Goal: Check status: Check status

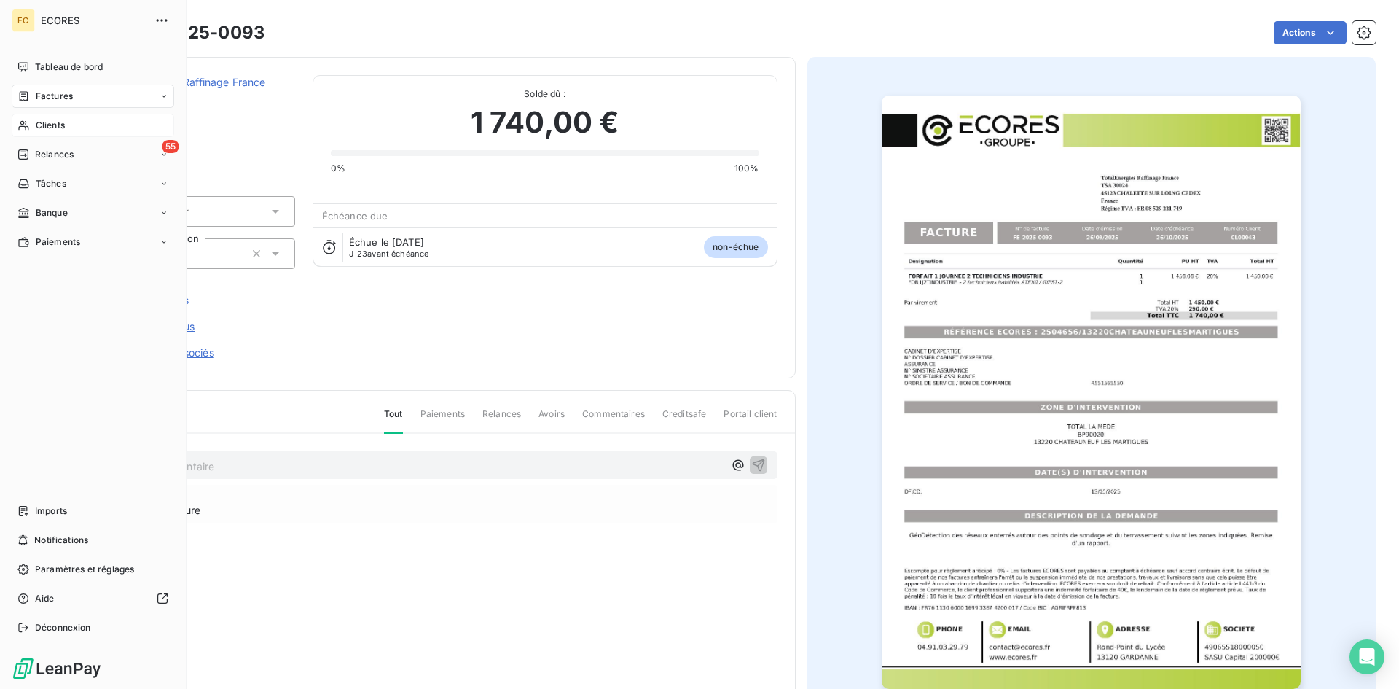
drag, startPoint x: 46, startPoint y: 124, endPoint x: 61, endPoint y: 126, distance: 15.5
click at [46, 124] on span "Clients" at bounding box center [50, 125] width 29 height 13
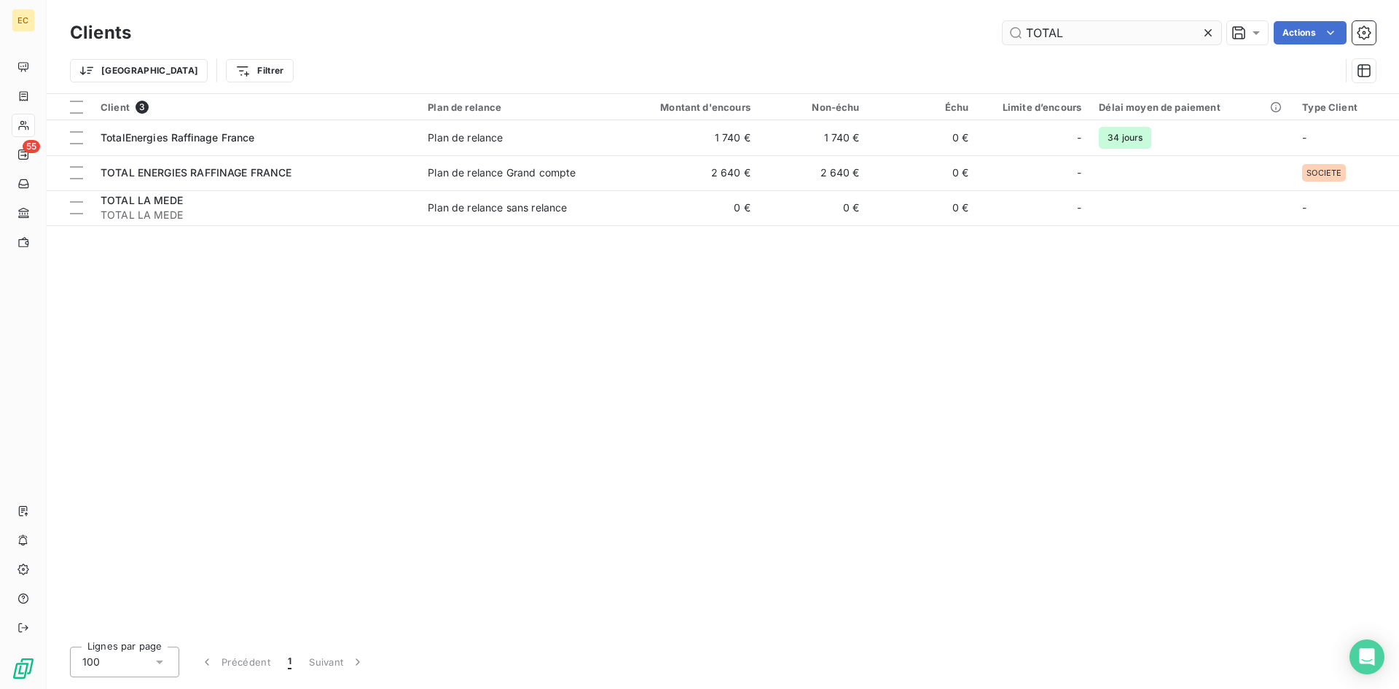
drag, startPoint x: 1081, startPoint y: 34, endPoint x: 1001, endPoint y: 33, distance: 80.2
click at [1003, 33] on input "TOTAL" at bounding box center [1112, 32] width 219 height 23
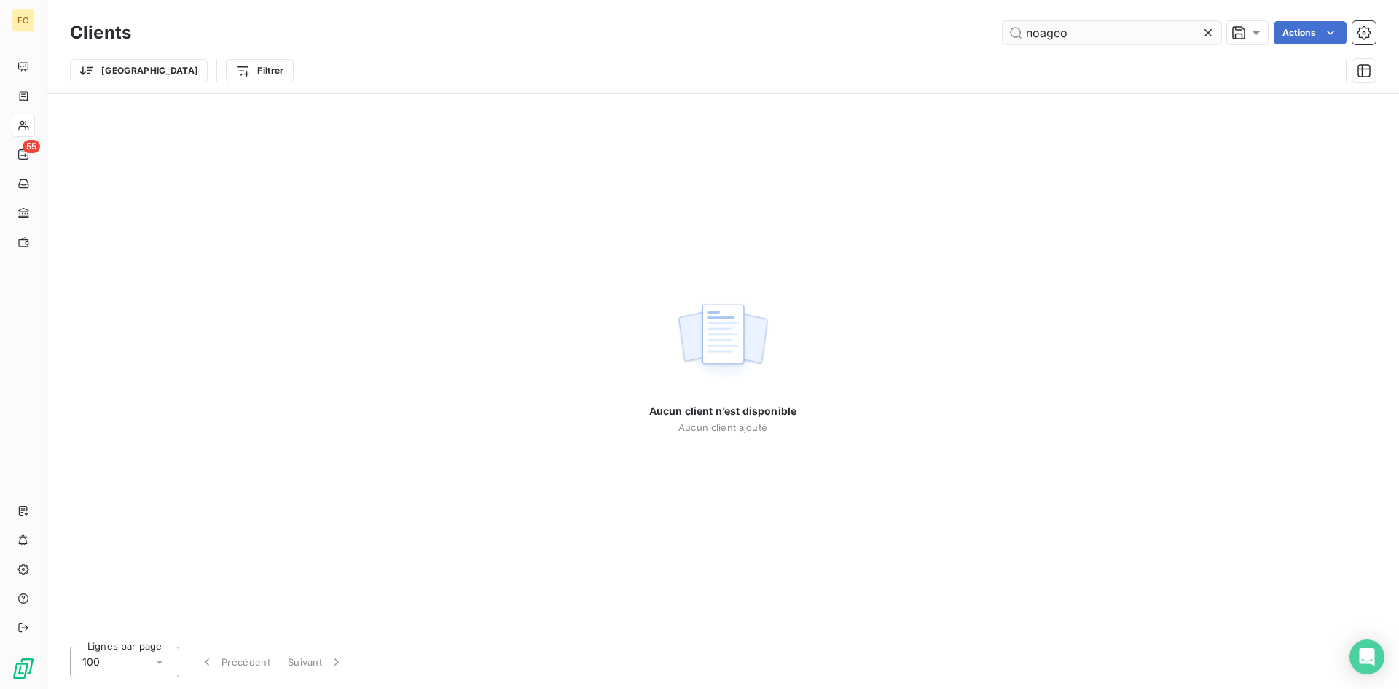
click at [1035, 34] on input "noageo" at bounding box center [1112, 32] width 219 height 23
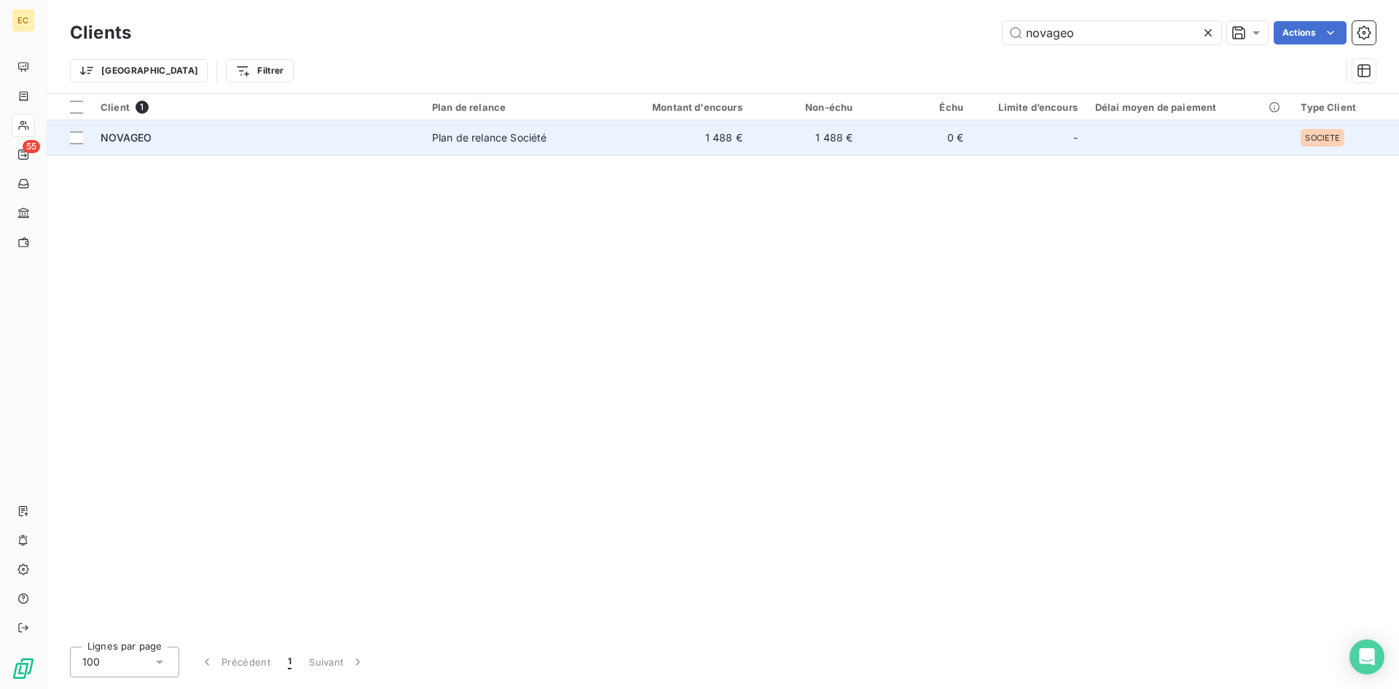
type input "novageo"
click at [184, 137] on div "NOVAGEO" at bounding box center [258, 137] width 314 height 15
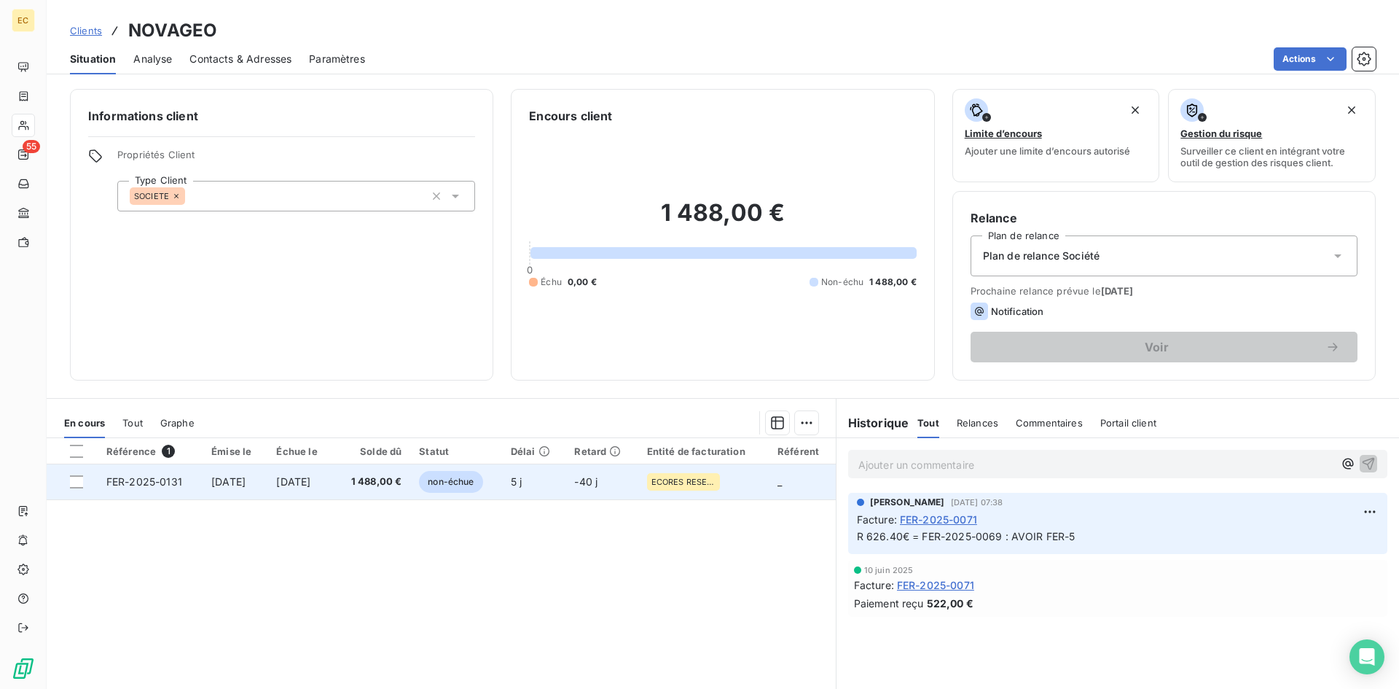
click at [232, 479] on span "[DATE]" at bounding box center [228, 481] width 34 height 12
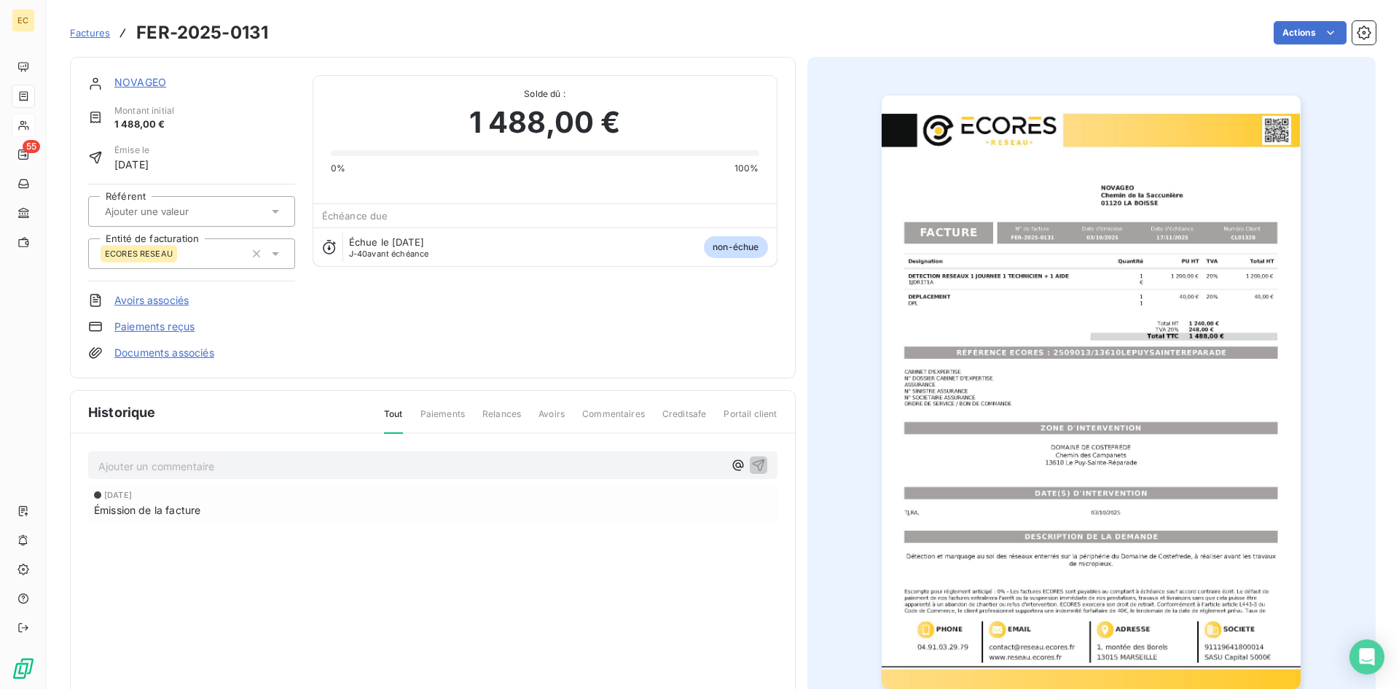
click at [130, 79] on link "NOVAGEO" at bounding box center [140, 82] width 52 height 12
